Goal: Information Seeking & Learning: Find specific fact

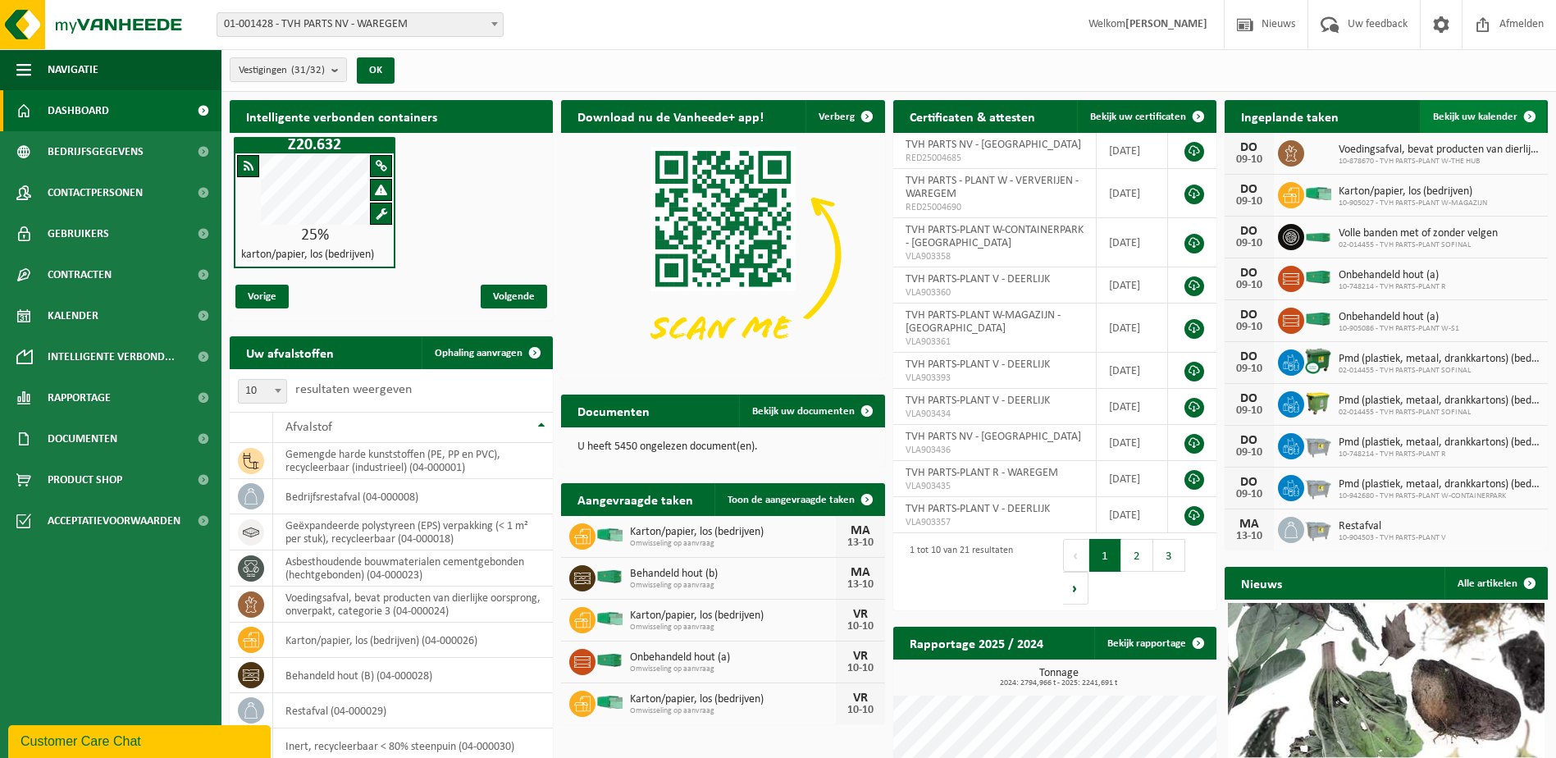
click at [1526, 118] on span at bounding box center [1529, 116] width 33 height 33
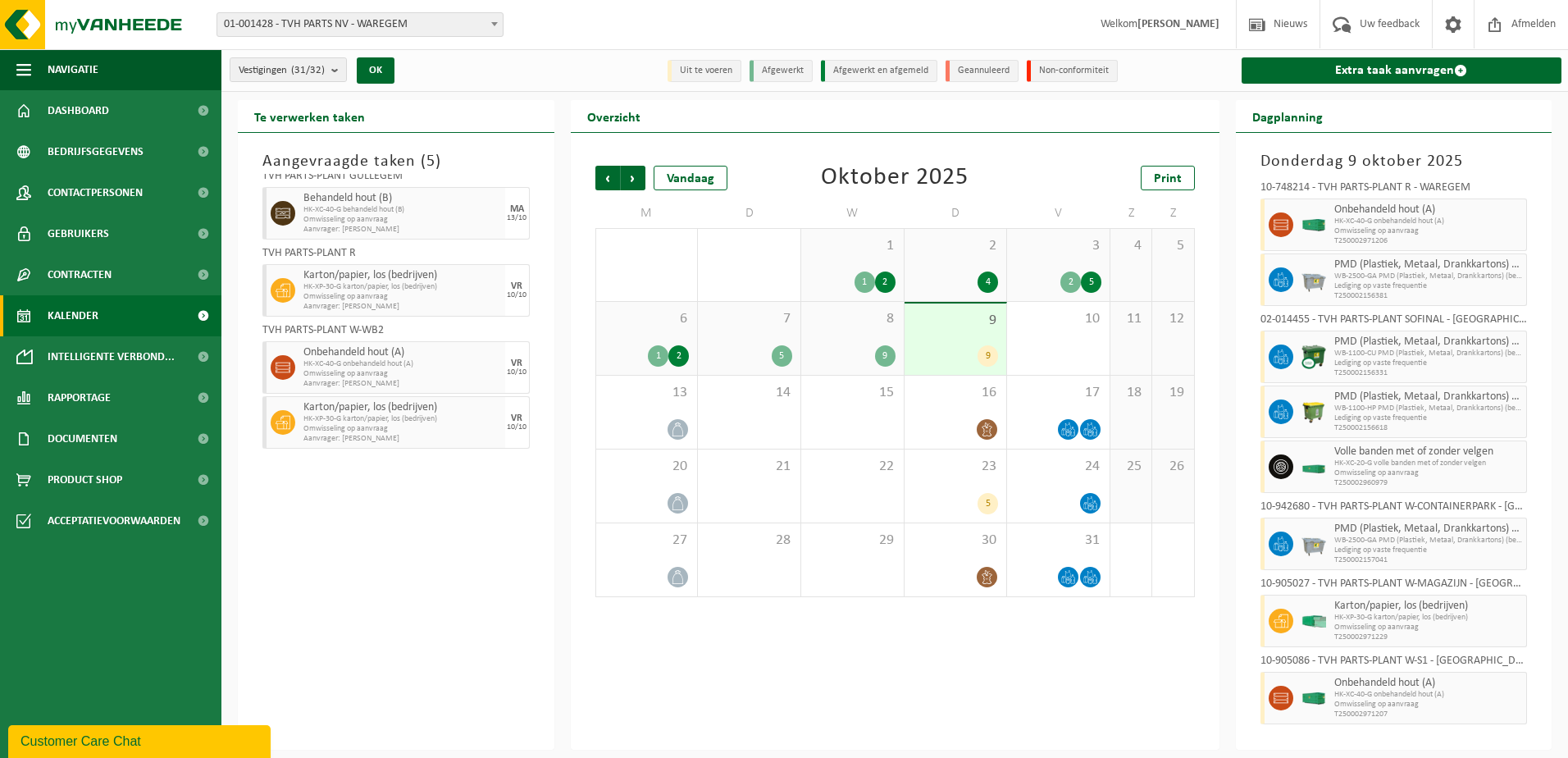
scroll to position [90, 0]
click at [76, 401] on span "Rapportage" at bounding box center [79, 397] width 63 height 41
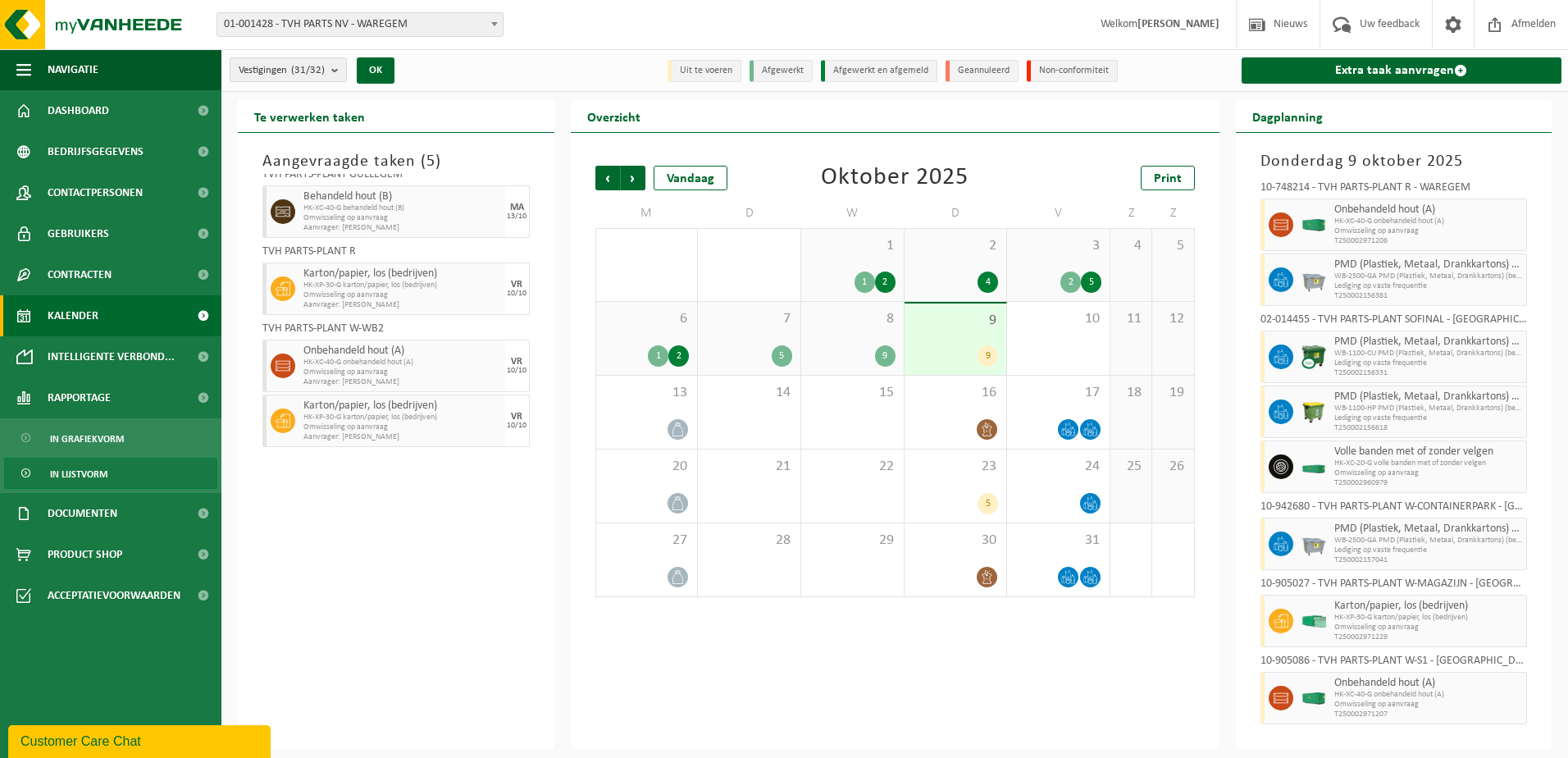
click at [65, 478] on span "In lijstvorm" at bounding box center [78, 473] width 57 height 31
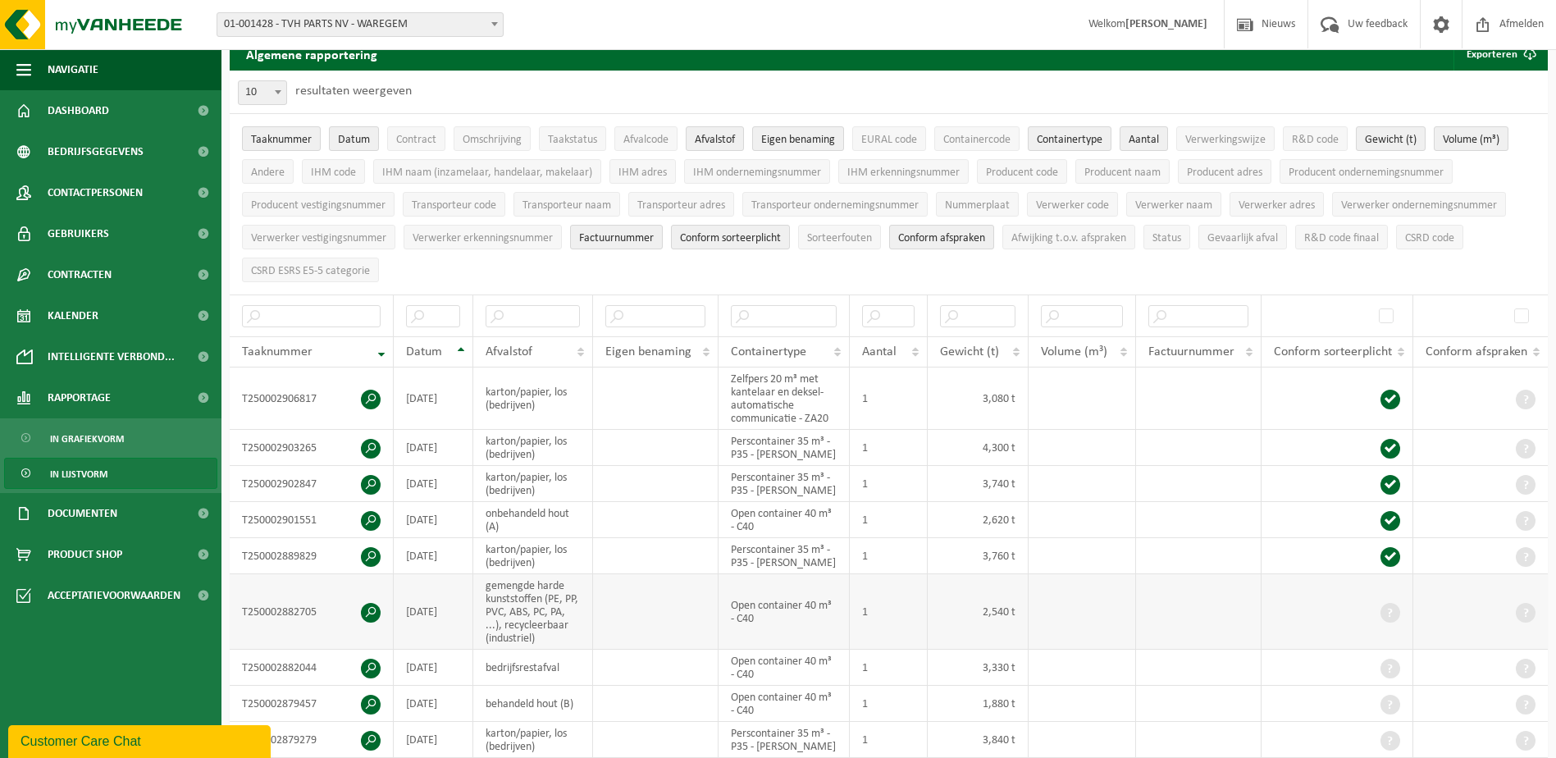
scroll to position [164, 0]
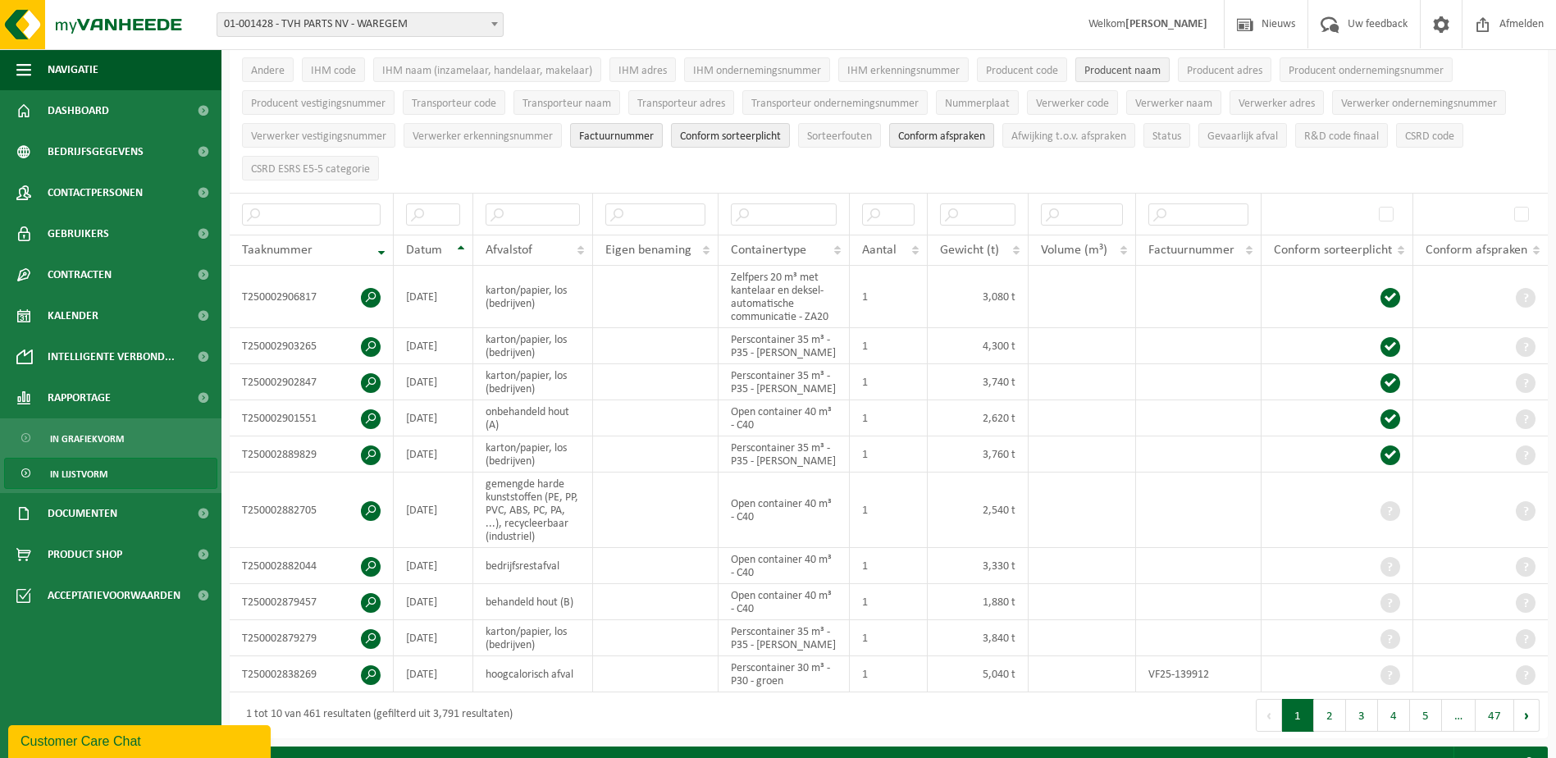
click at [1117, 68] on span "Producent naam" at bounding box center [1122, 71] width 76 height 12
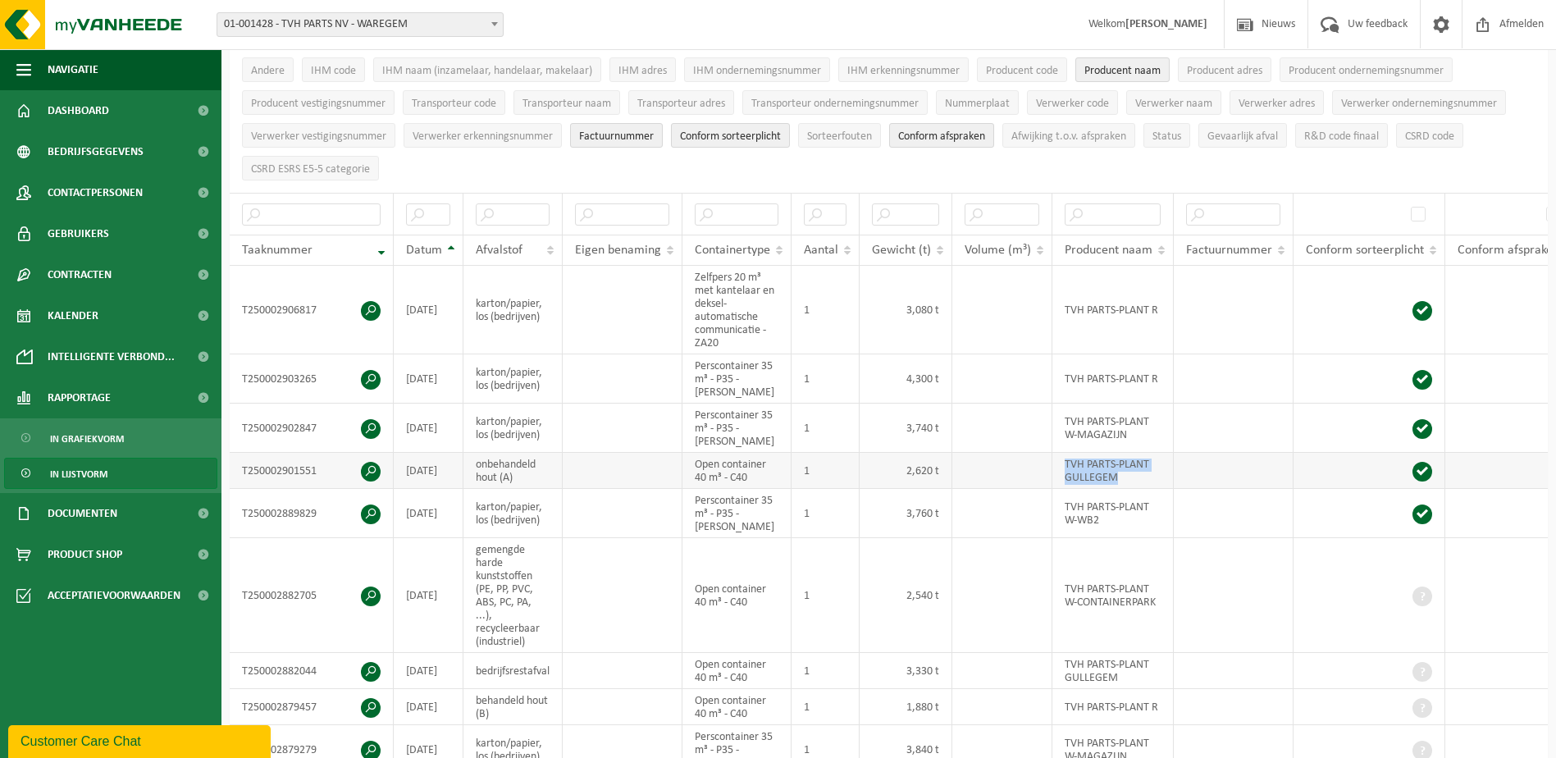
drag, startPoint x: 1064, startPoint y: 431, endPoint x: 1117, endPoint y: 446, distance: 55.3
click at [1117, 453] on td "TVH PARTS-PLANT GULLEGEM" at bounding box center [1112, 471] width 121 height 36
copy td "TVH PARTS-PLANT GULLEGEM"
click at [1106, 211] on input "text" at bounding box center [1112, 214] width 96 height 22
paste input "TVH PARTS-PLANT GULLEGEM"
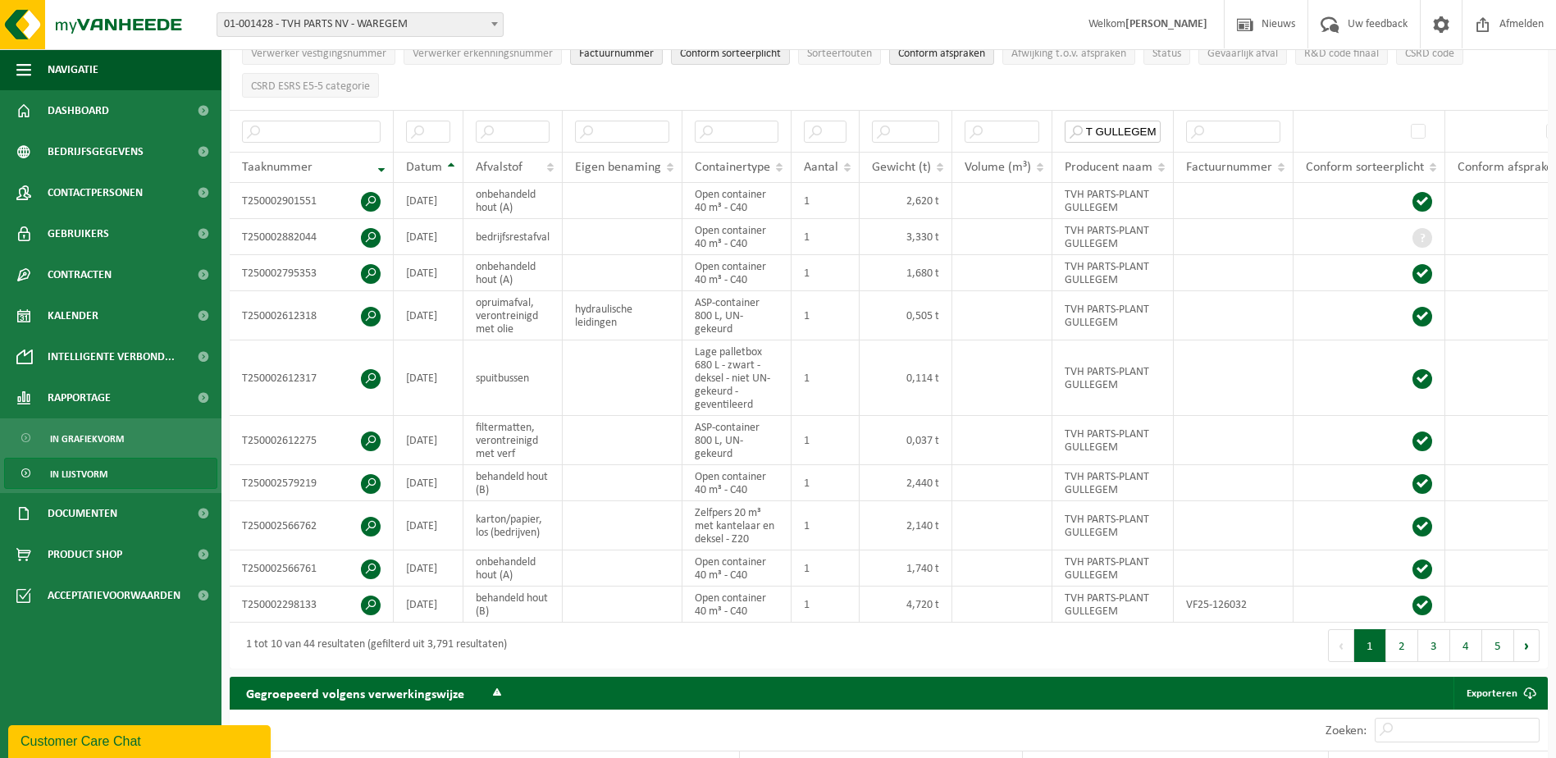
scroll to position [246, 0]
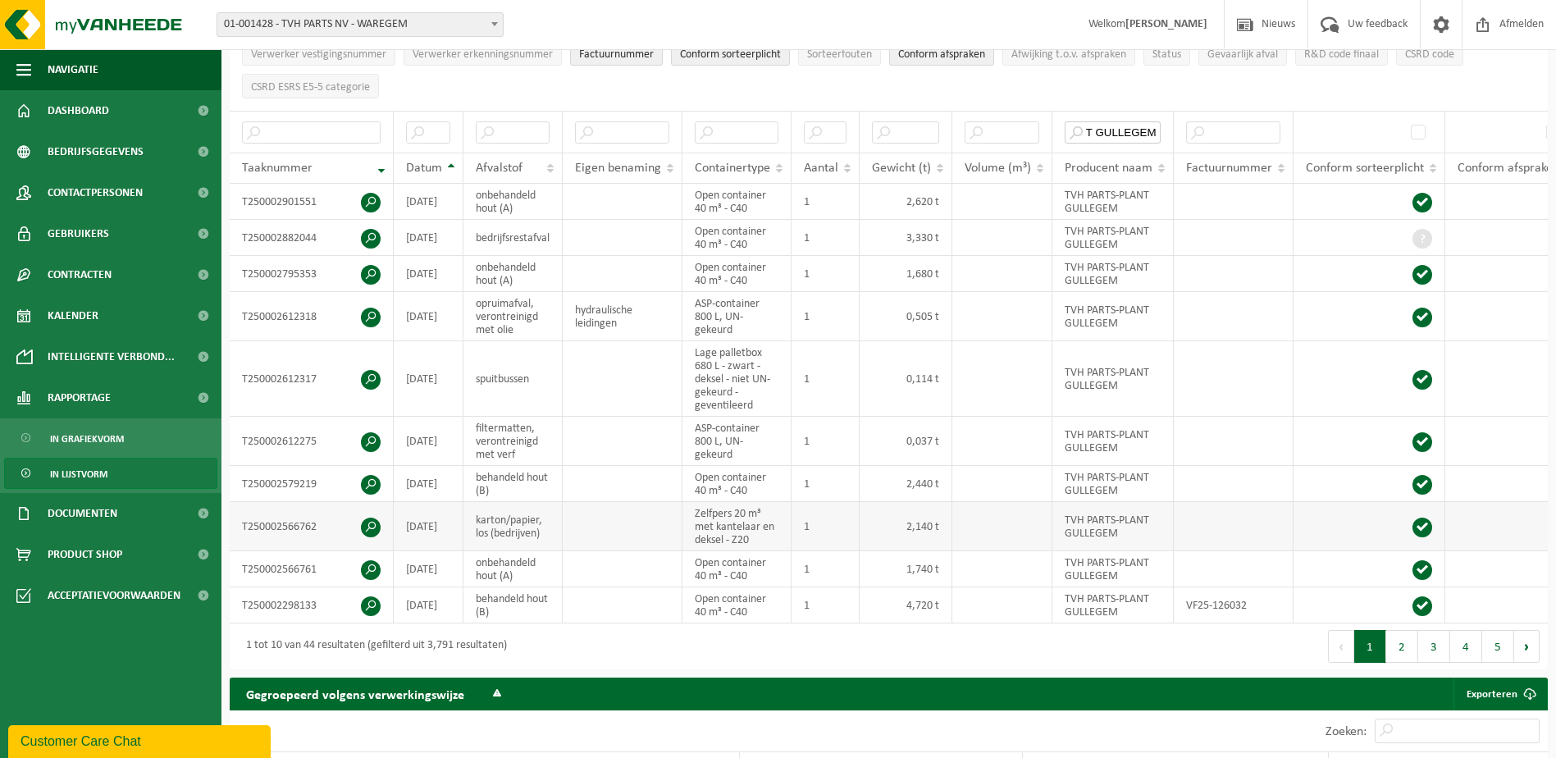
type input "TVH PARTS-PLANT GULLEGEM"
drag, startPoint x: 478, startPoint y: 513, endPoint x: 490, endPoint y: 484, distance: 30.9
click at [490, 484] on tbody "T250002901551 2025-10-03 onbehandeld hout (A) Open container 40 m³ - C40 1 2,62…" at bounding box center [905, 404] width 1350 height 440
drag, startPoint x: 490, startPoint y: 484, endPoint x: 476, endPoint y: 513, distance: 32.3
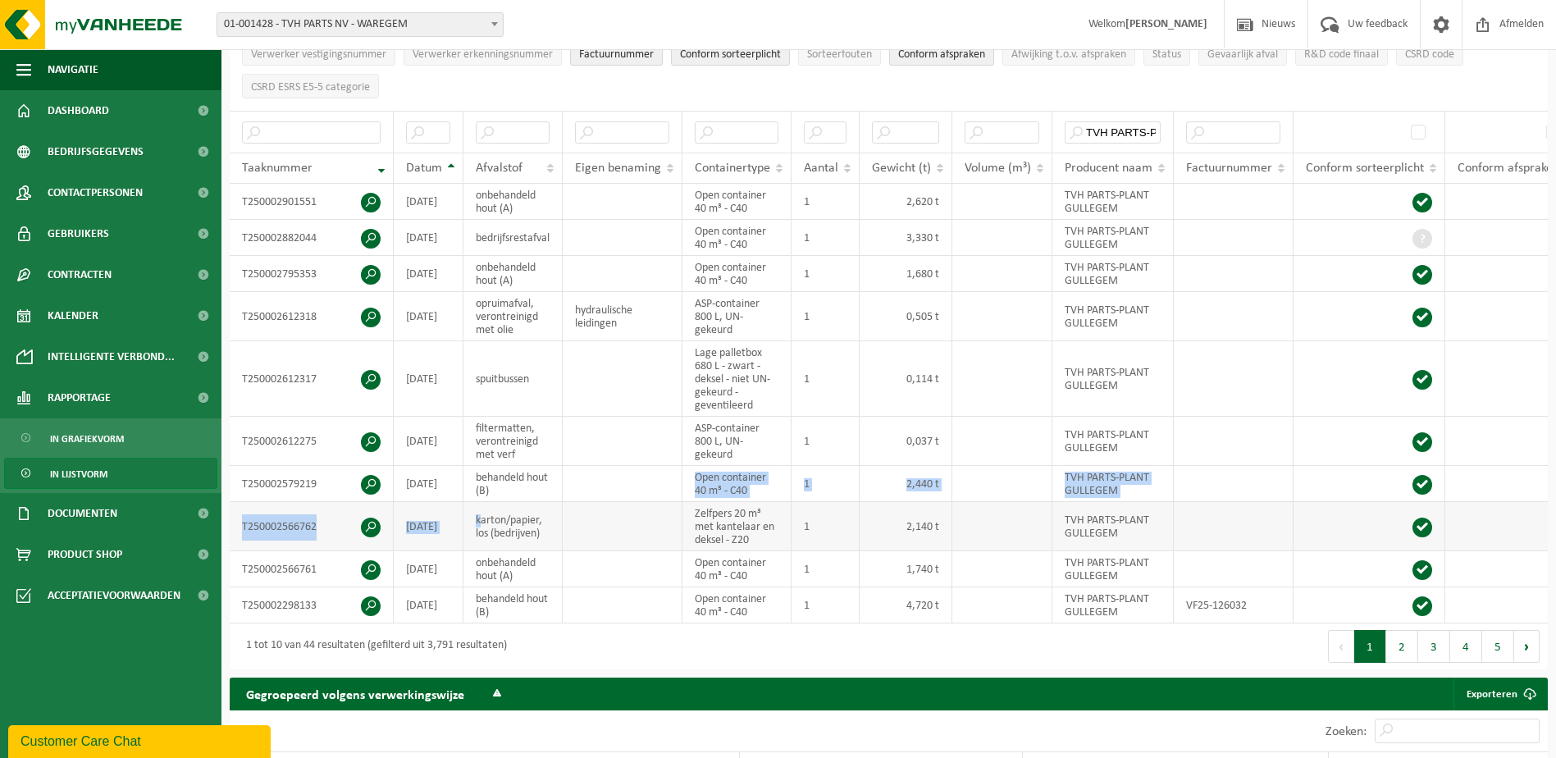
click at [476, 513] on td "karton/papier, los (bedrijven)" at bounding box center [512, 526] width 99 height 49
drag, startPoint x: 476, startPoint y: 514, endPoint x: 536, endPoint y: 524, distance: 60.7
click at [536, 524] on td "karton/papier, los (bedrijven)" at bounding box center [512, 526] width 99 height 49
copy td "karton/papier, los (bedrijven"
click at [516, 124] on input "text" at bounding box center [513, 132] width 74 height 22
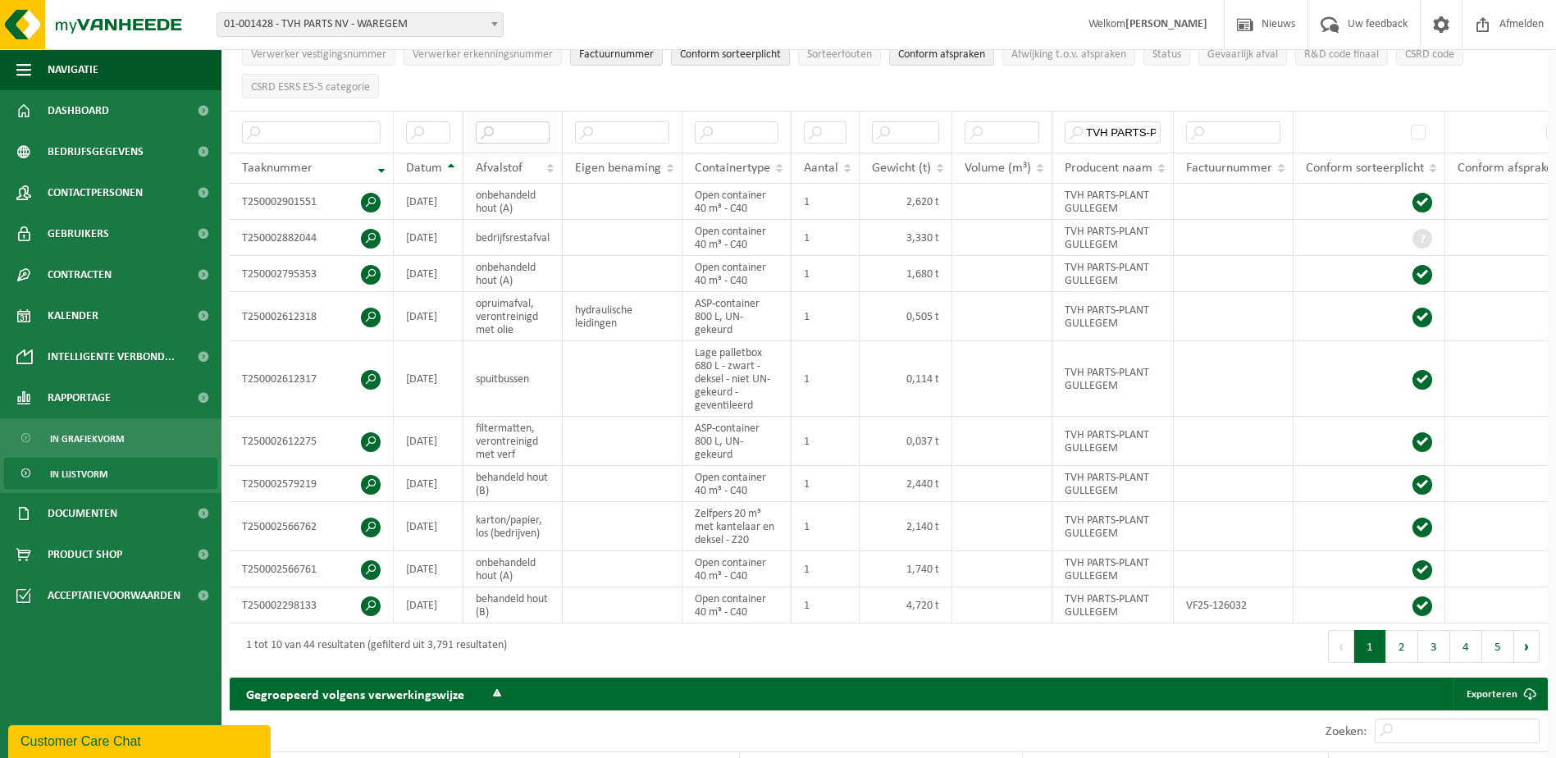
paste input "karton/papier, los (bedrijven"
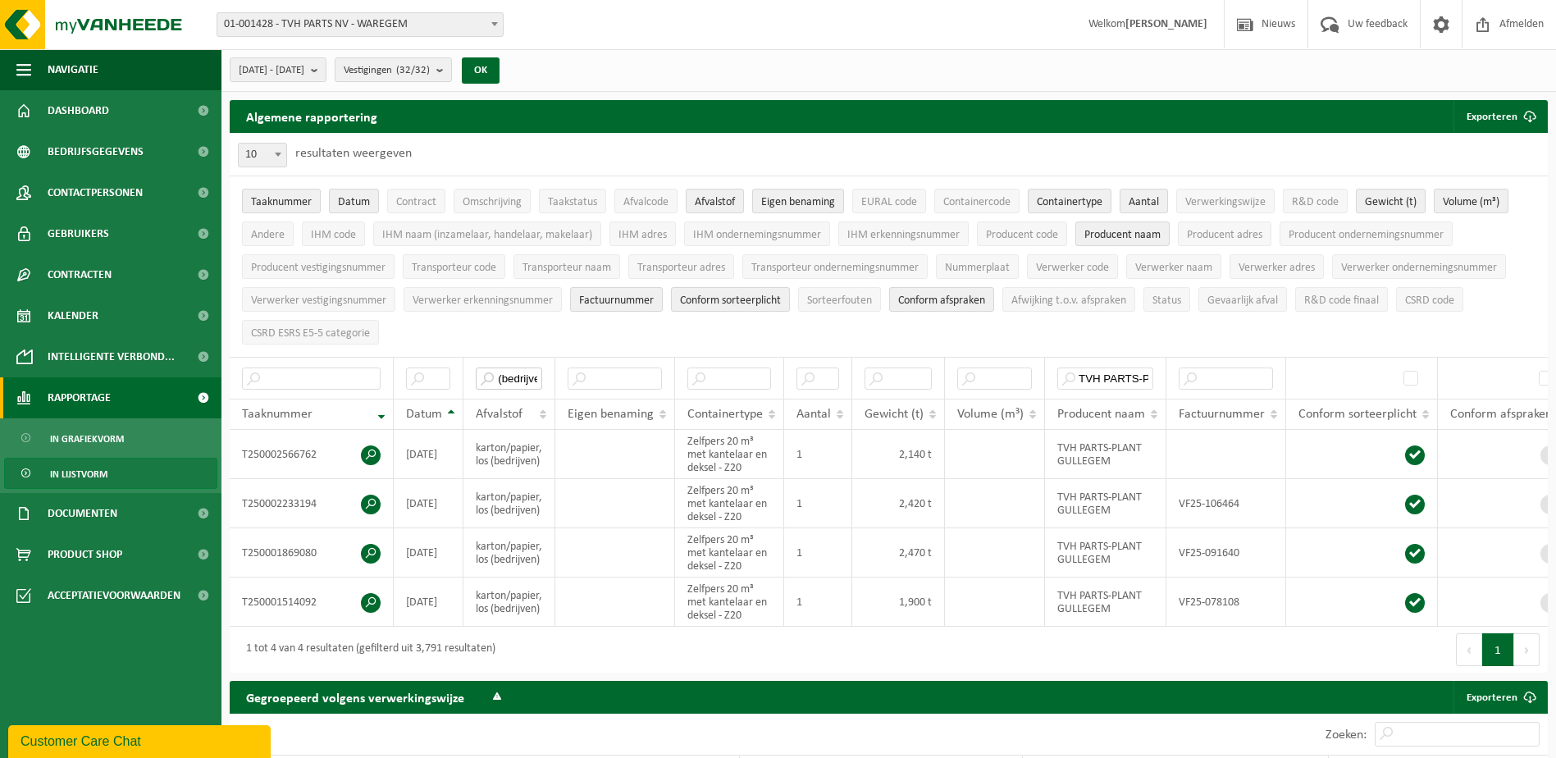
type input "karton/papier, los (bedrijven"
click at [81, 391] on span "Rapportage" at bounding box center [79, 397] width 63 height 41
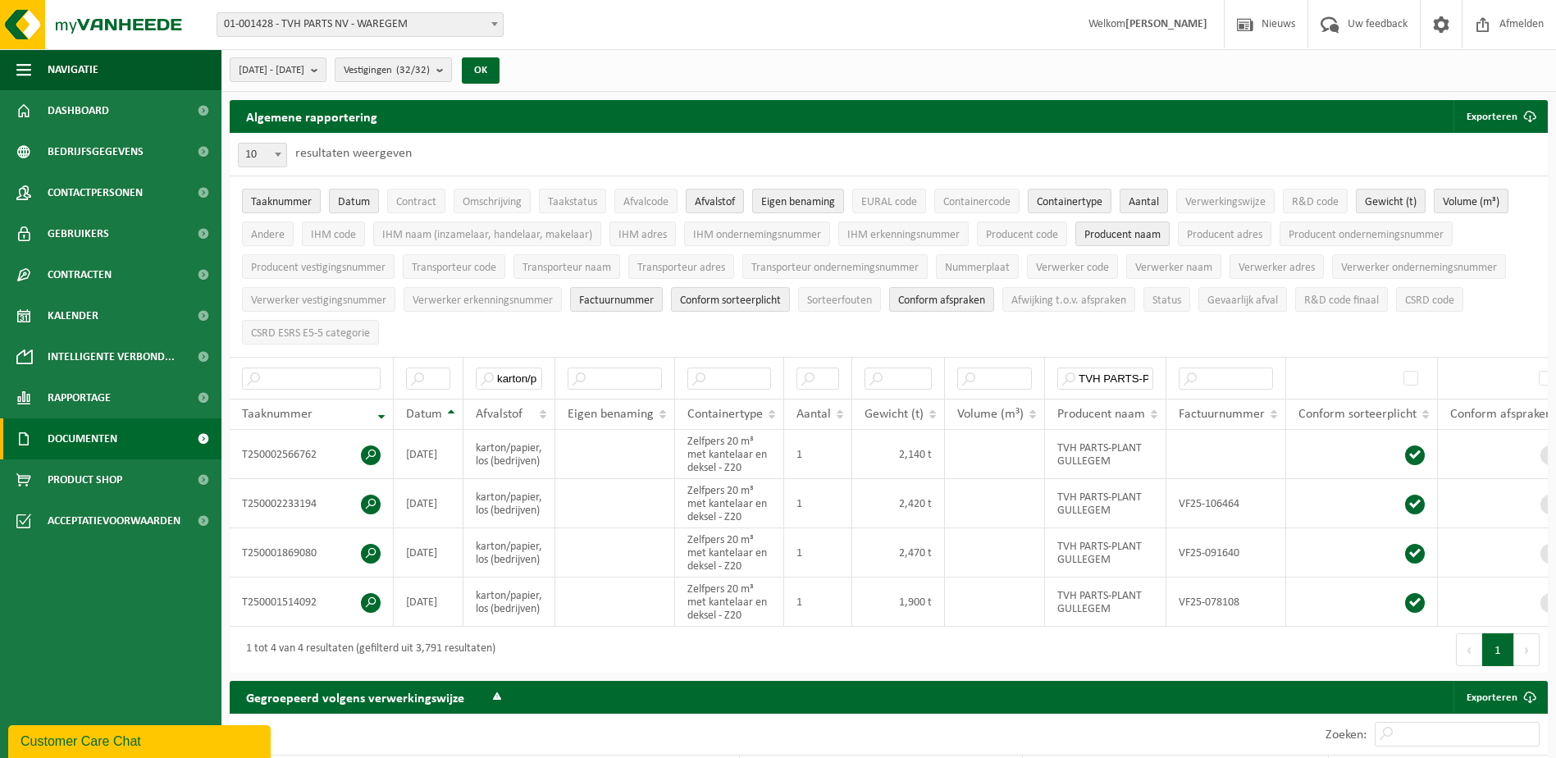
click at [78, 444] on span "Documenten" at bounding box center [83, 438] width 70 height 41
